Goal: Task Accomplishment & Management: Complete application form

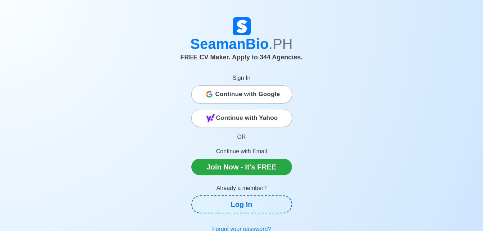
click at [215, 92] on div "Continue with Google" at bounding box center [242, 94] width 100 height 14
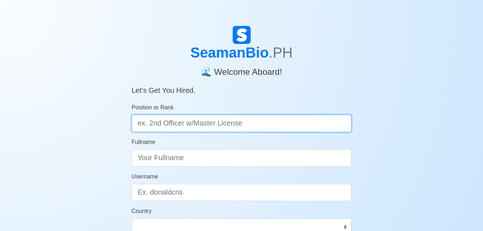
click at [238, 122] on input "Position or Rank" at bounding box center [242, 123] width 220 height 17
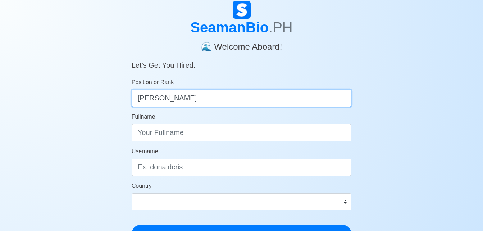
scroll to position [36, 0]
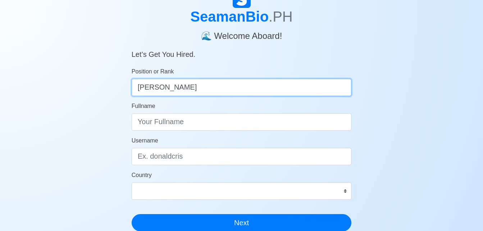
type input "[PERSON_NAME]"
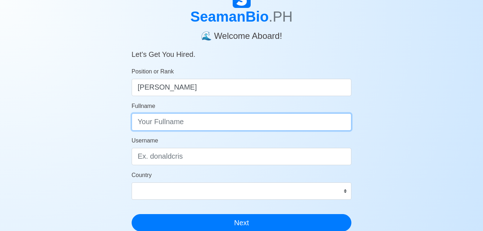
click at [208, 121] on input "Fullname" at bounding box center [242, 121] width 220 height 17
type input "Jezyl Faith Delosinas"
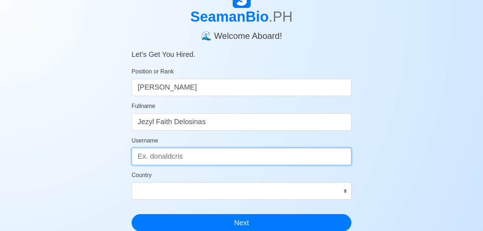
click at [175, 158] on input "Username" at bounding box center [242, 156] width 220 height 17
type input "jagbsis"
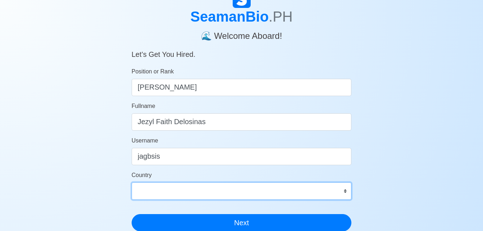
click at [330, 194] on select "[GEOGRAPHIC_DATA] [GEOGRAPHIC_DATA] [GEOGRAPHIC_DATA] [GEOGRAPHIC_DATA] [US_STA…" at bounding box center [242, 190] width 220 height 17
select select "PH"
click at [132, 182] on select "Afghanistan Åland Islands Albania Algeria American Samoa Andorra Angola Anguill…" at bounding box center [242, 190] width 220 height 17
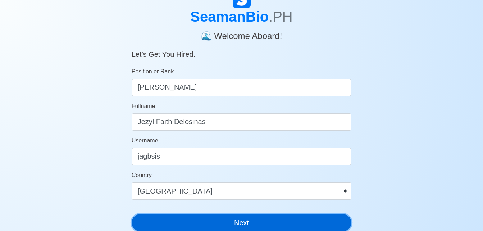
click at [293, 224] on button "Next" at bounding box center [242, 222] width 220 height 17
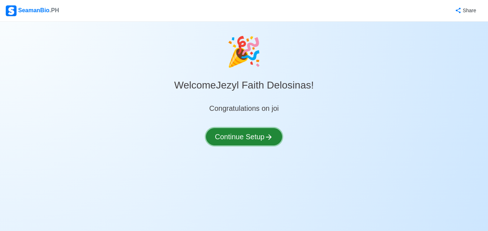
click at [238, 132] on button "Continue Setup" at bounding box center [244, 136] width 76 height 17
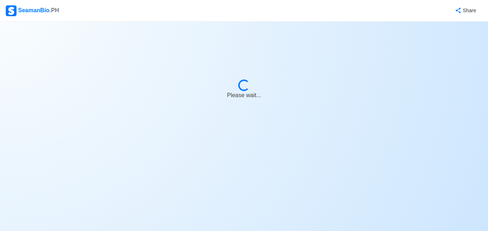
select select "Visible for Hiring"
select select "PH"
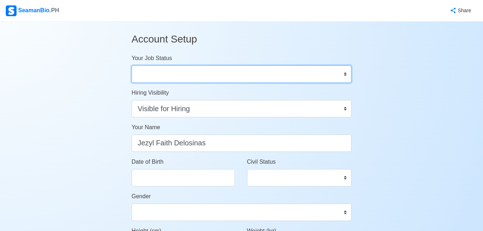
click at [157, 79] on select "Onboard Actively Looking for Job Not Looking for Job" at bounding box center [242, 73] width 220 height 17
select select "Not Looking for Job"
click at [132, 65] on select "Onboard Actively Looking for Job Not Looking for Job" at bounding box center [242, 73] width 220 height 17
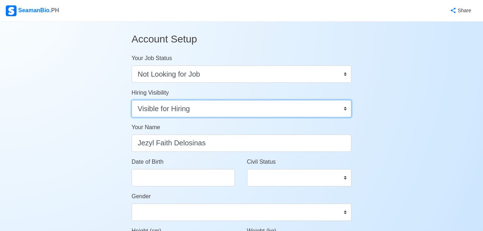
click at [181, 110] on select "Visible for Hiring Not Visible for Hiring" at bounding box center [242, 108] width 220 height 17
click at [132, 100] on select "Visible for Hiring Not Visible for Hiring" at bounding box center [242, 108] width 220 height 17
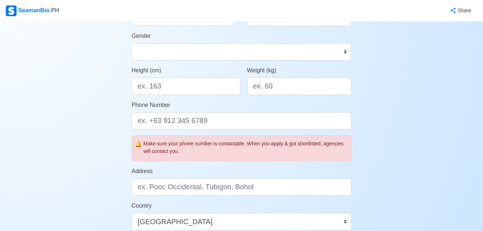
scroll to position [216, 0]
